Goal: Register for event/course

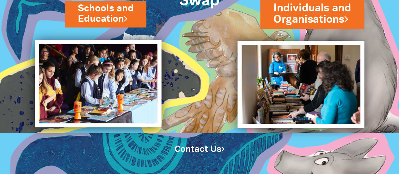
scroll to position [67, 0]
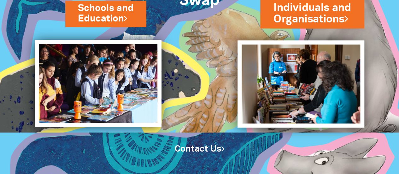
click at [321, 16] on link "Individuals and Organisations" at bounding box center [312, 13] width 78 height 26
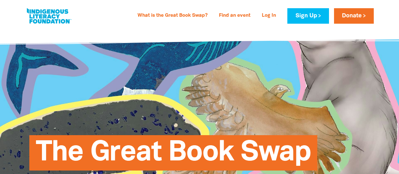
select select "AU"
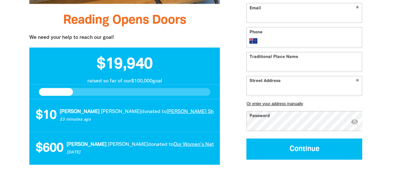
scroll to position [662, 0]
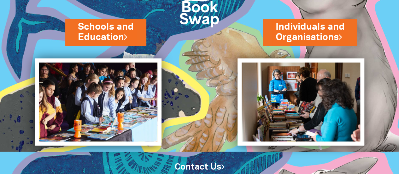
scroll to position [35, 0]
